Goal: Task Accomplishment & Management: Use online tool/utility

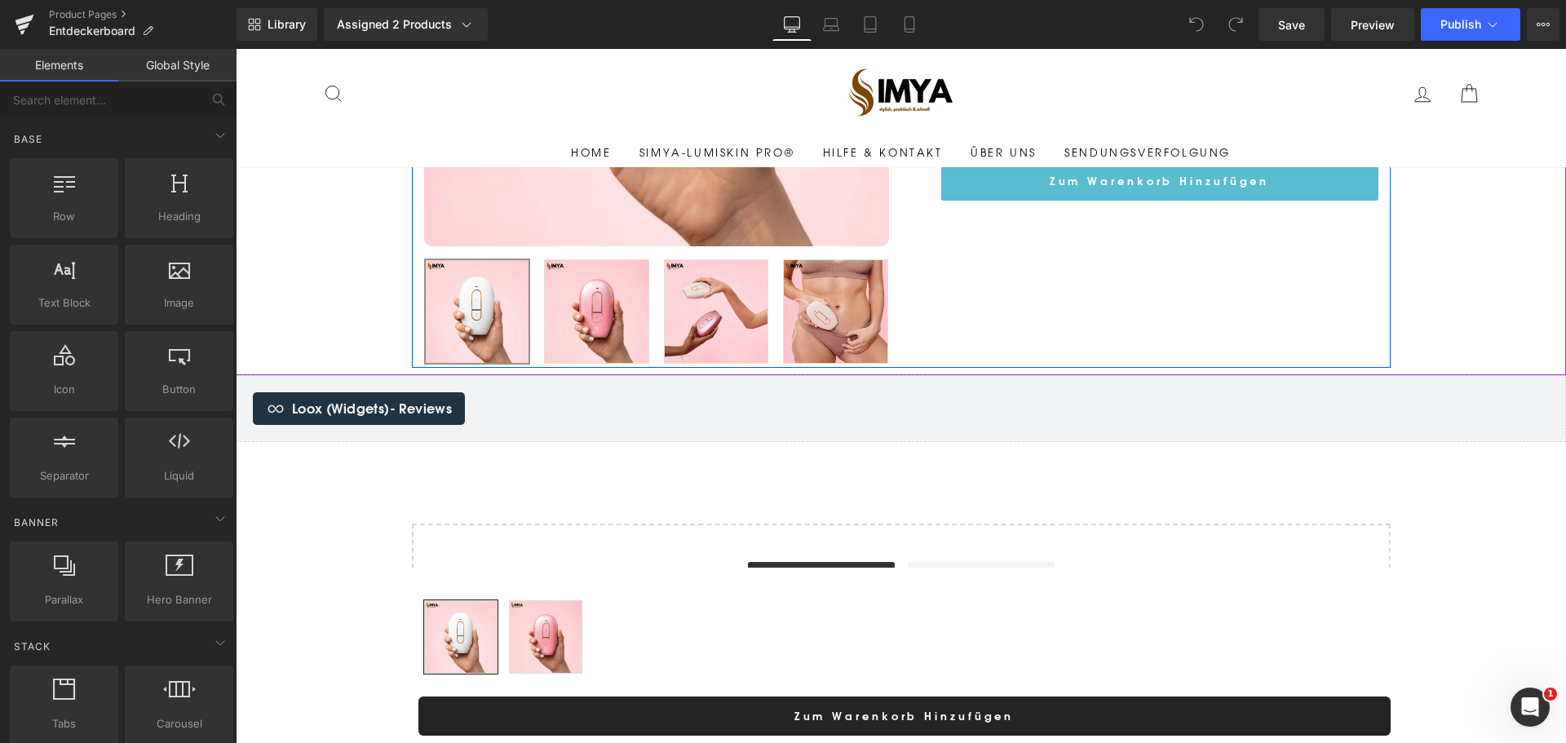
scroll to position [462, 0]
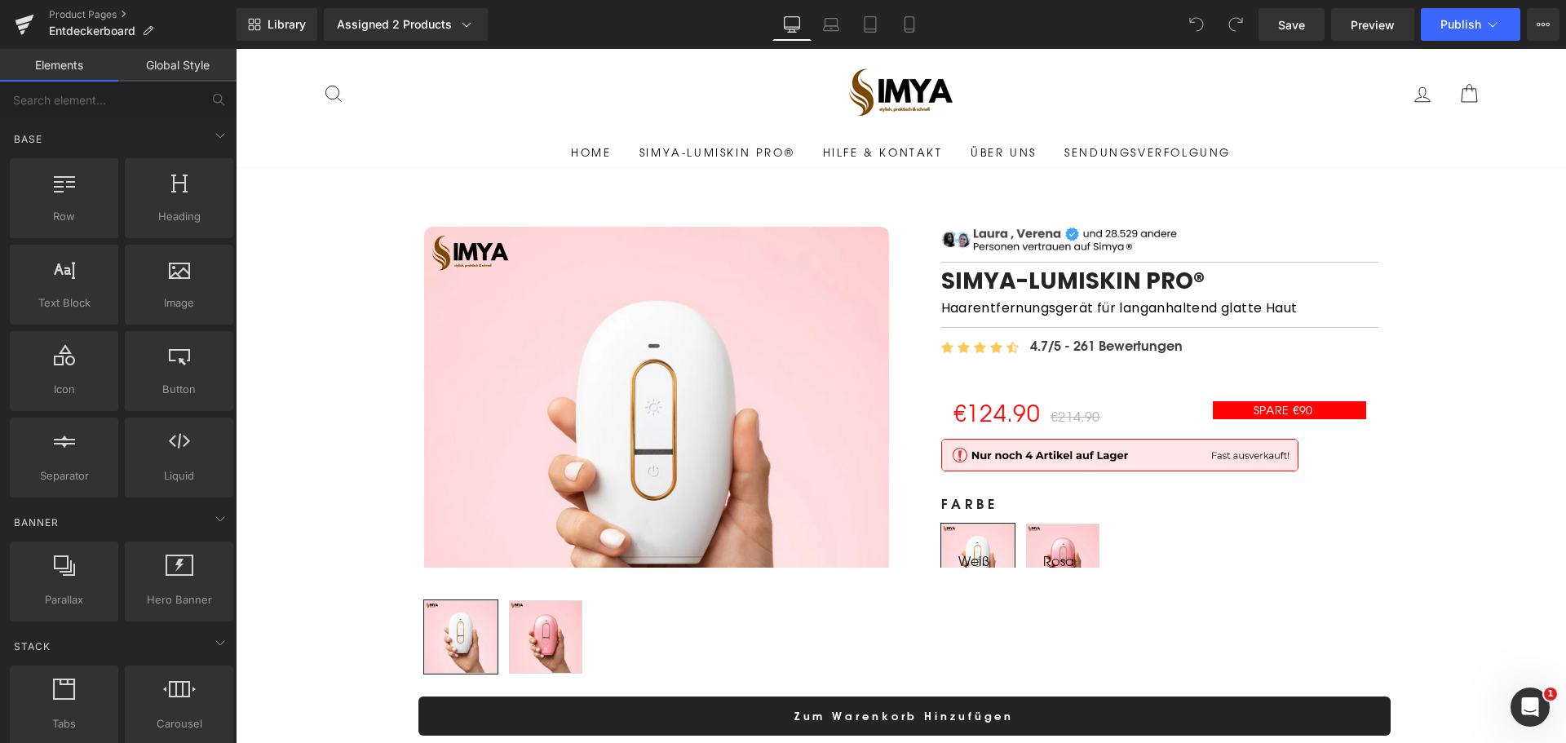
scroll to position [261, 0]
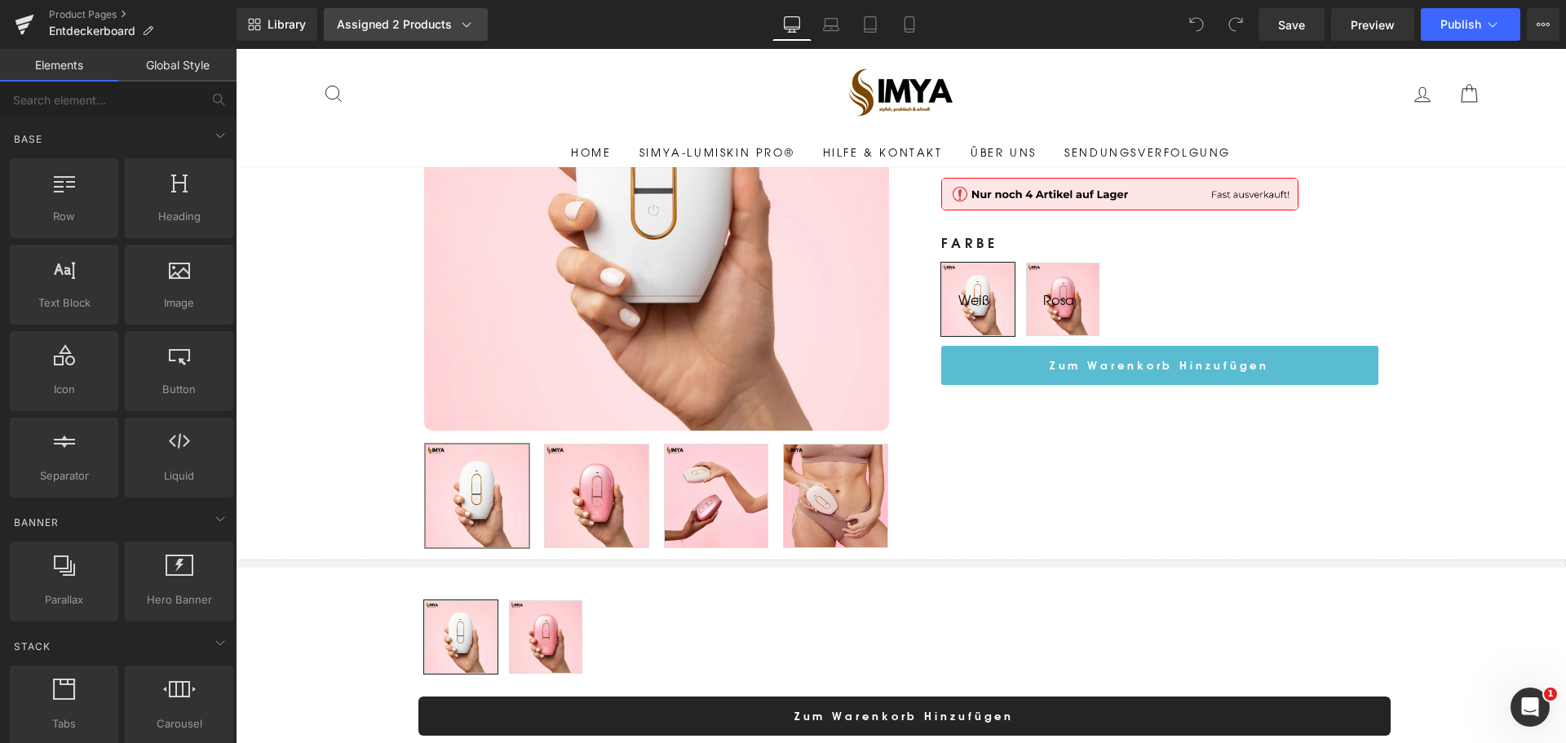
click at [450, 30] on div "Assigned 2 Products" at bounding box center [406, 24] width 138 height 16
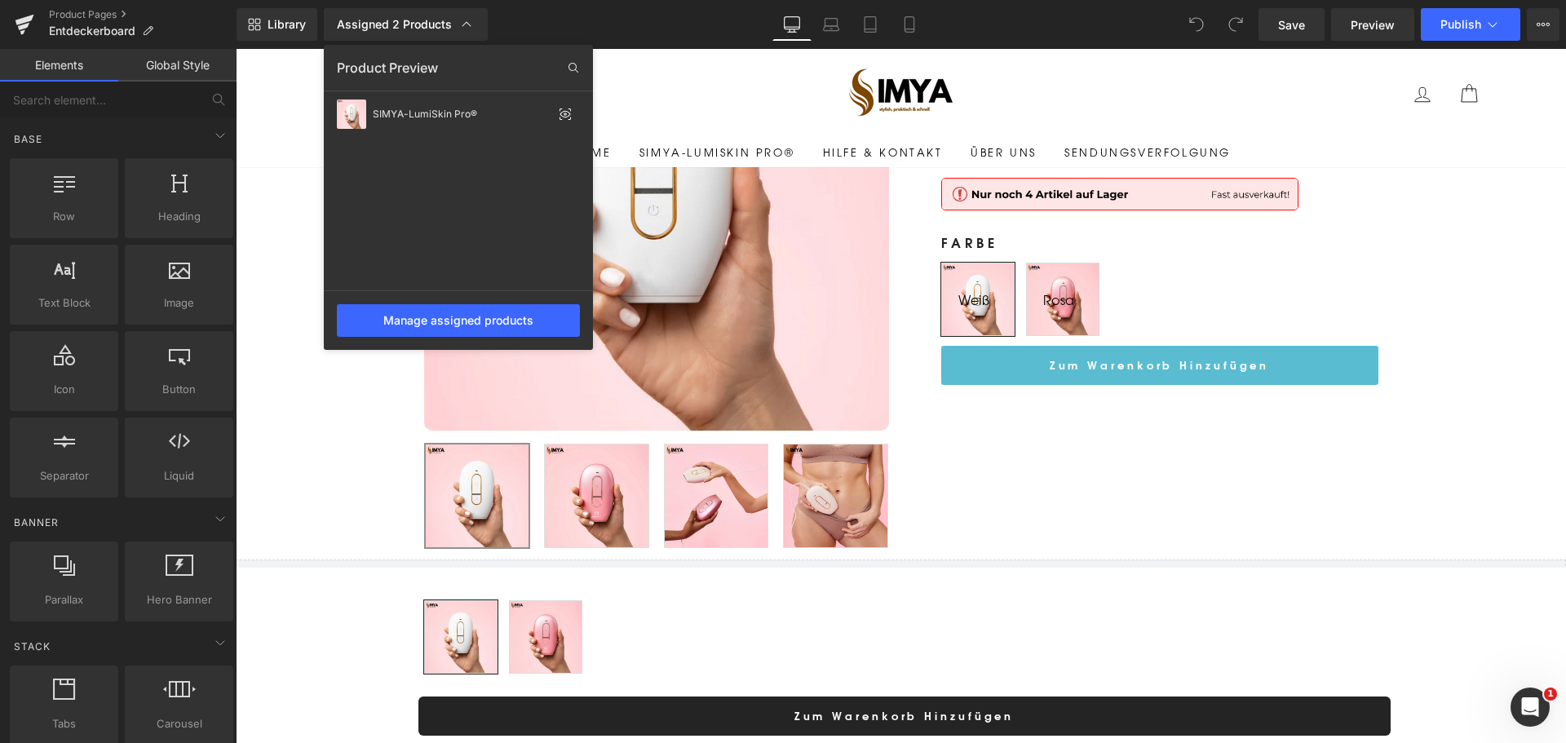
click at [1205, 15] on span at bounding box center [1196, 24] width 33 height 33
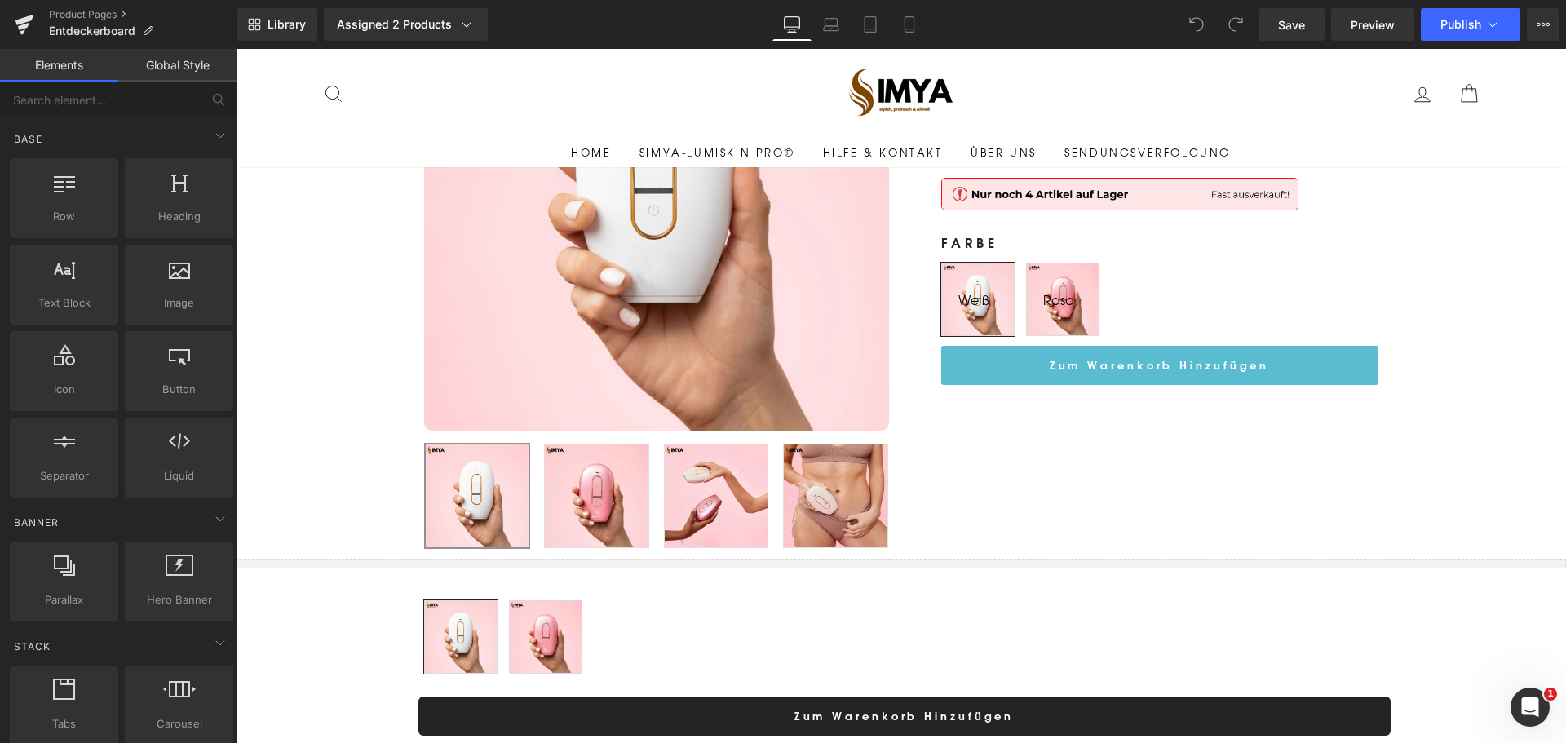
drag, startPoint x: 1201, startPoint y: 15, endPoint x: 1150, endPoint y: 28, distance: 52.0
click at [1179, 20] on div "Library Assigned 2 Products Product Preview SIMYA-LumiSkin Pro® Manage assigned…" at bounding box center [901, 24] width 1329 height 33
click at [1115, 50] on div "Suche Seitennavigation Einloggen Suche Einkaufswagen" at bounding box center [901, 93] width 1158 height 89
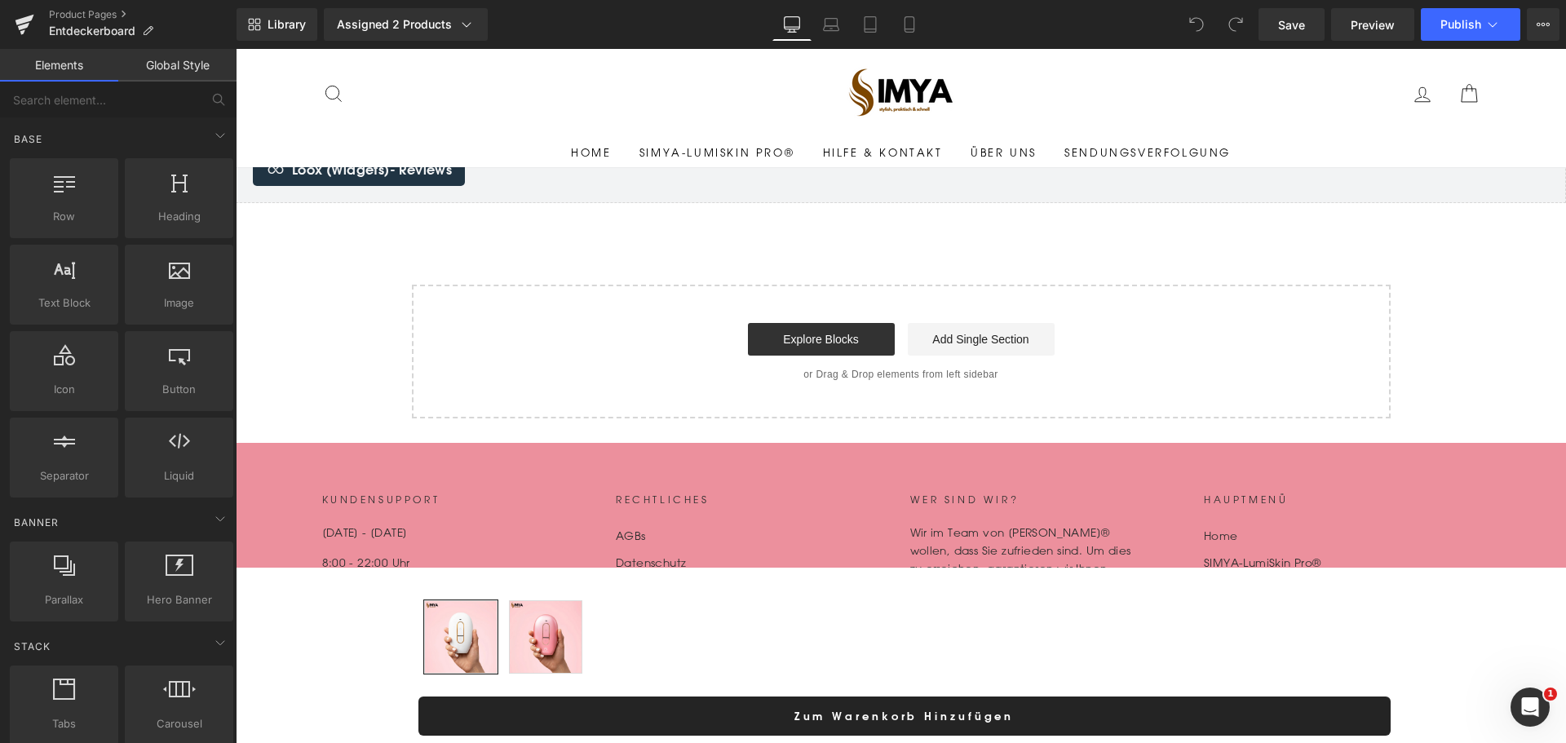
scroll to position [682, 0]
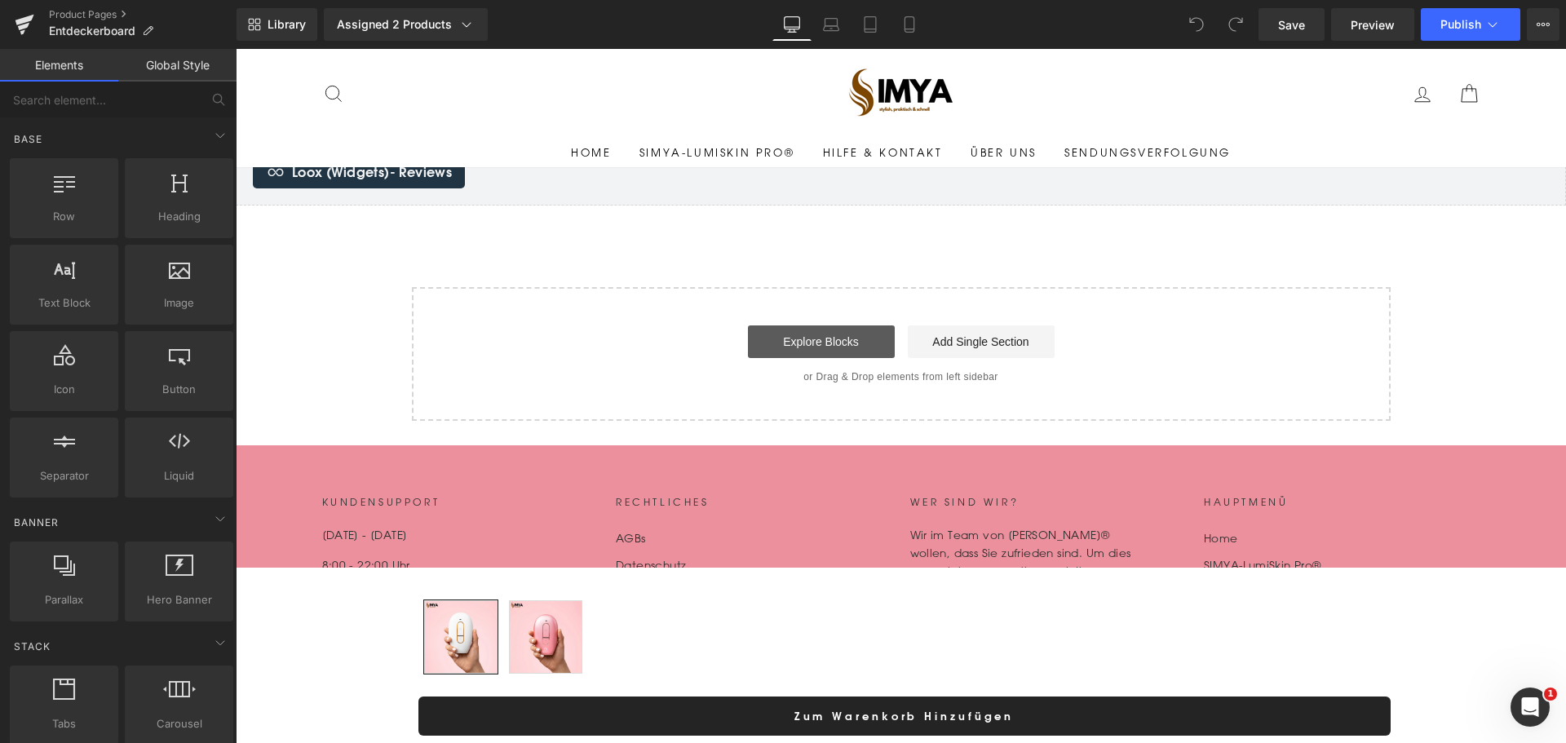
click at [766, 351] on link "Explore Blocks" at bounding box center [821, 341] width 147 height 33
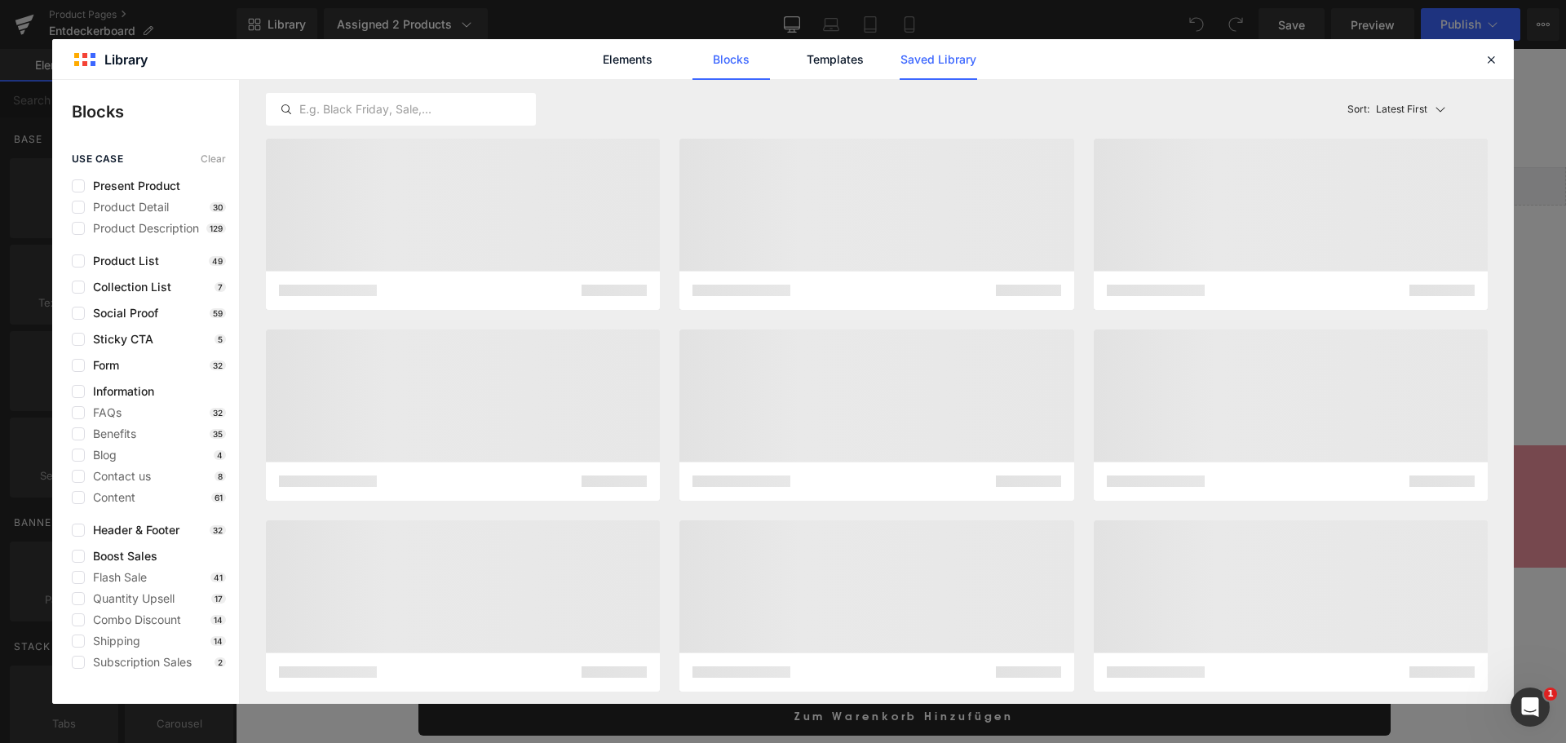
click at [951, 51] on link "Saved Library" at bounding box center [938, 59] width 77 height 41
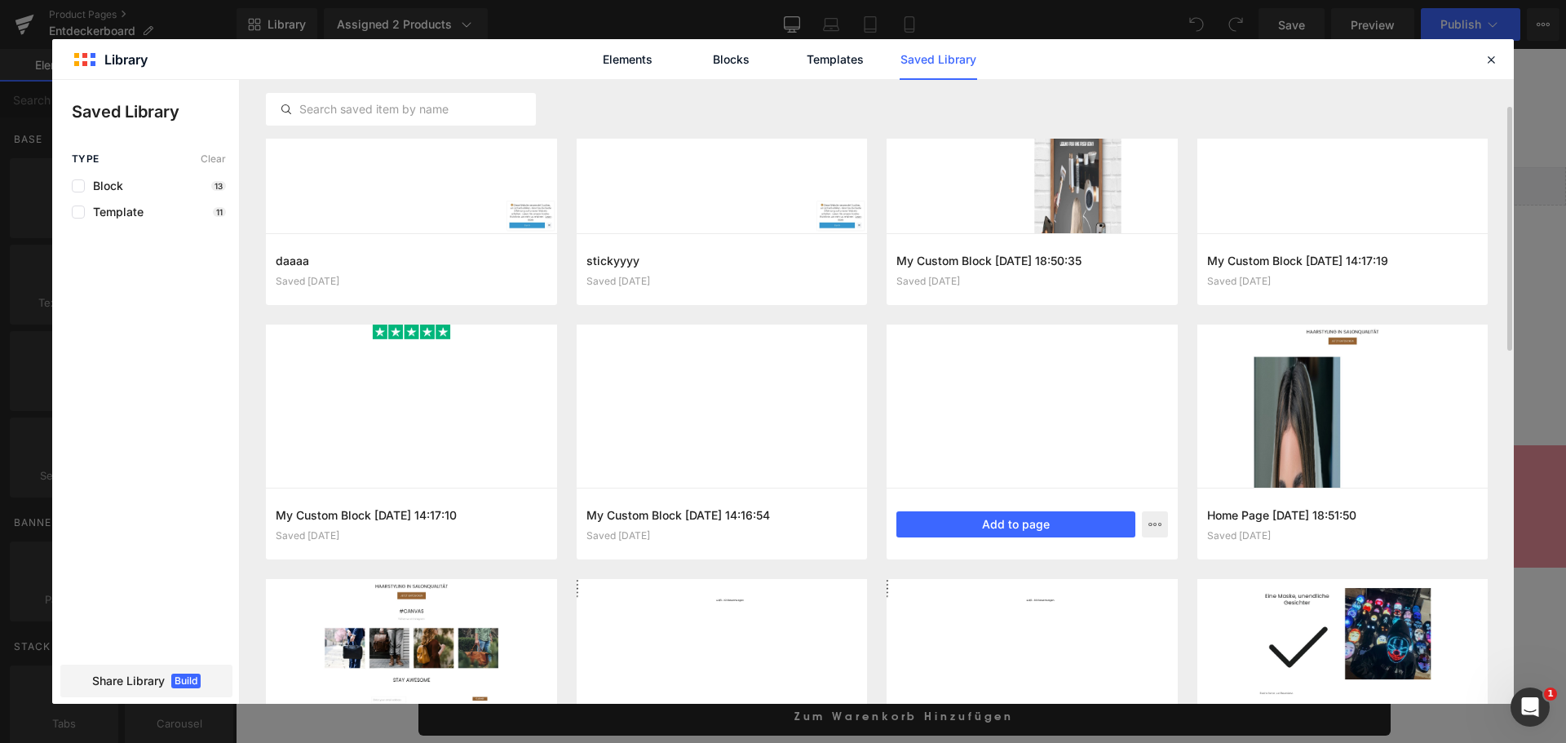
scroll to position [139, 0]
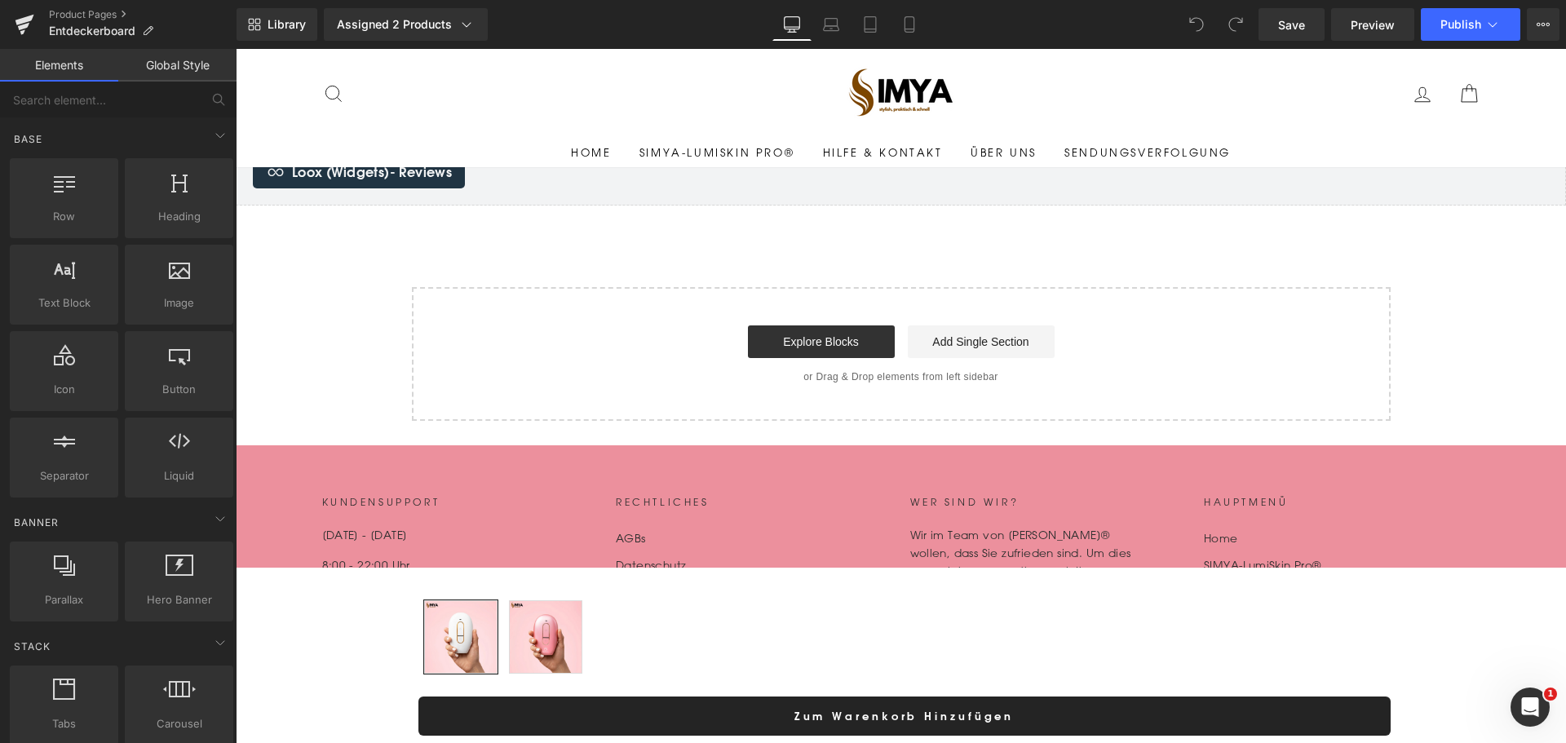
drag, startPoint x: 1763, startPoint y: 258, endPoint x: 1523, endPoint y: 207, distance: 245.9
click at [39, 20] on link at bounding box center [24, 24] width 49 height 49
